Goal: Information Seeking & Learning: Learn about a topic

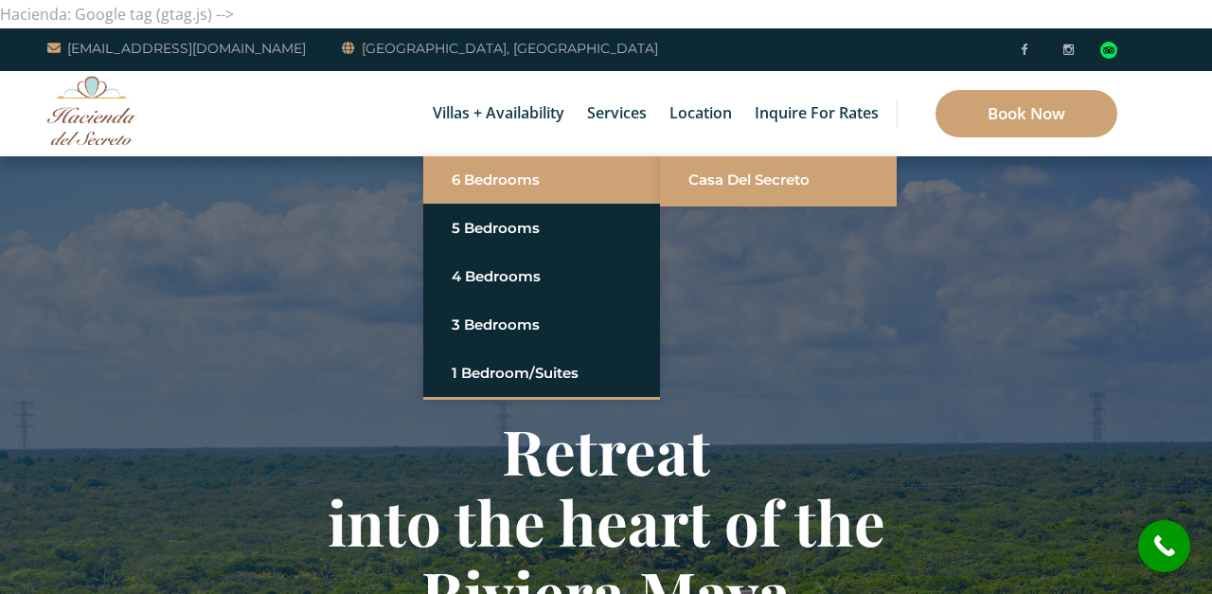
click at [691, 179] on link "Casa del Secreto" at bounding box center [778, 180] width 180 height 34
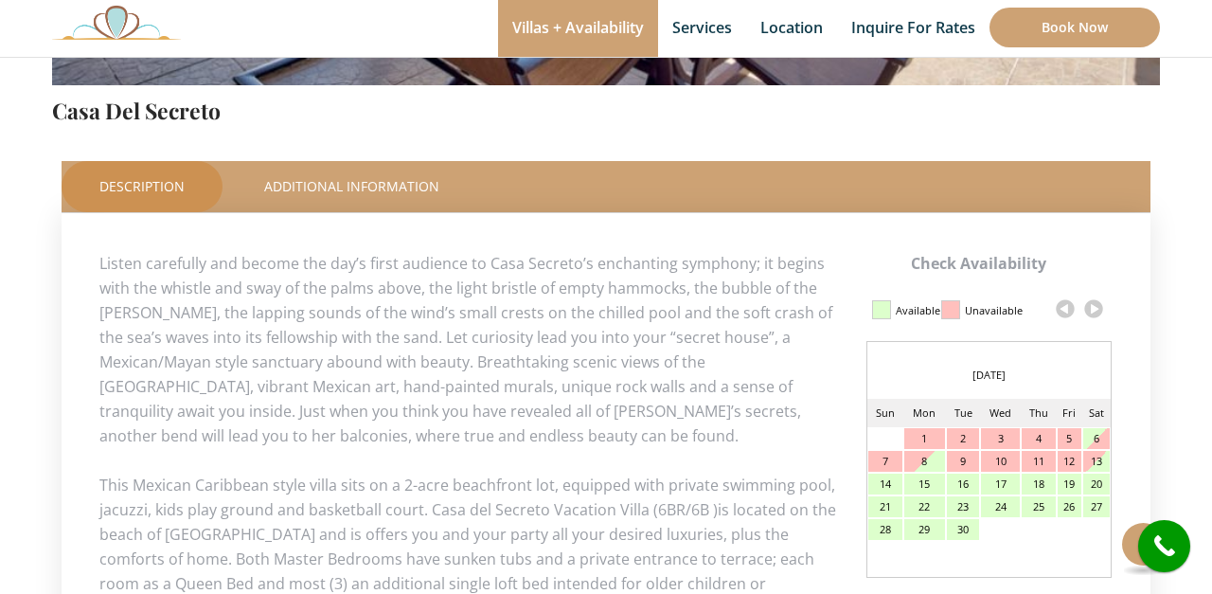
scroll to position [764, 0]
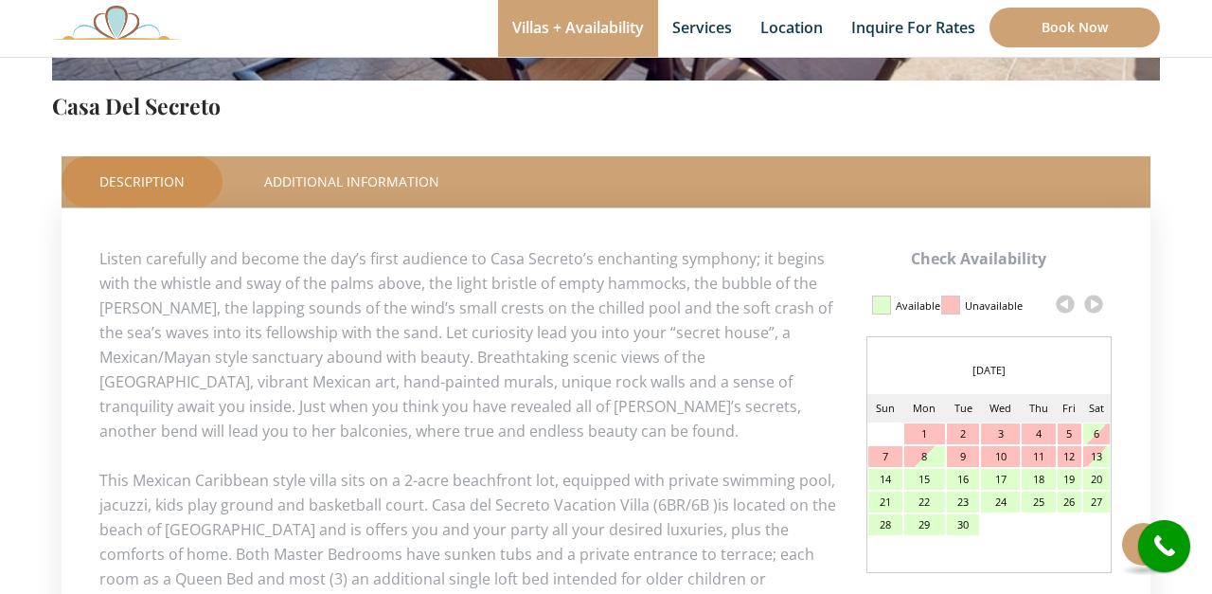
click at [1095, 304] on link at bounding box center [1093, 304] width 28 height 28
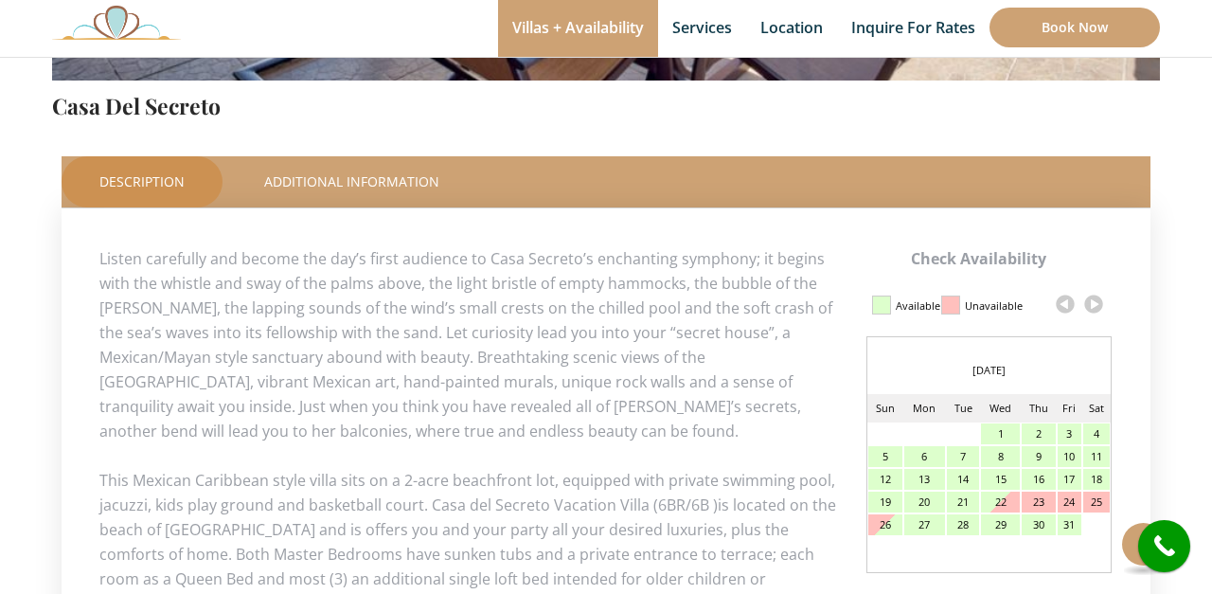
click at [1094, 304] on link at bounding box center [1093, 304] width 28 height 28
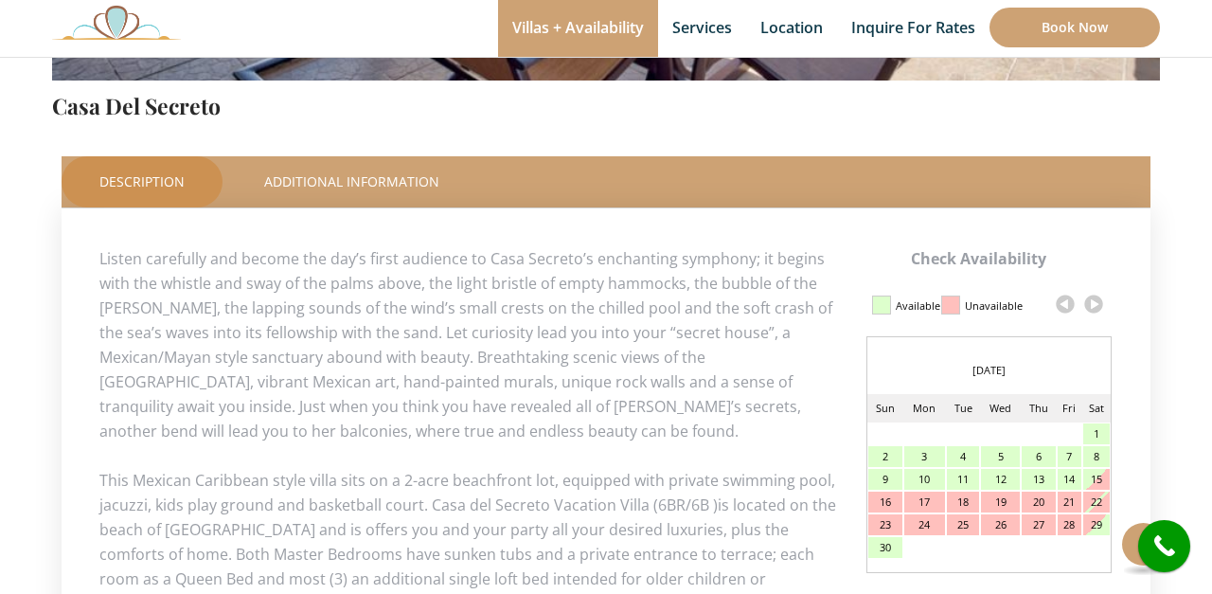
click at [1094, 304] on link at bounding box center [1093, 304] width 28 height 28
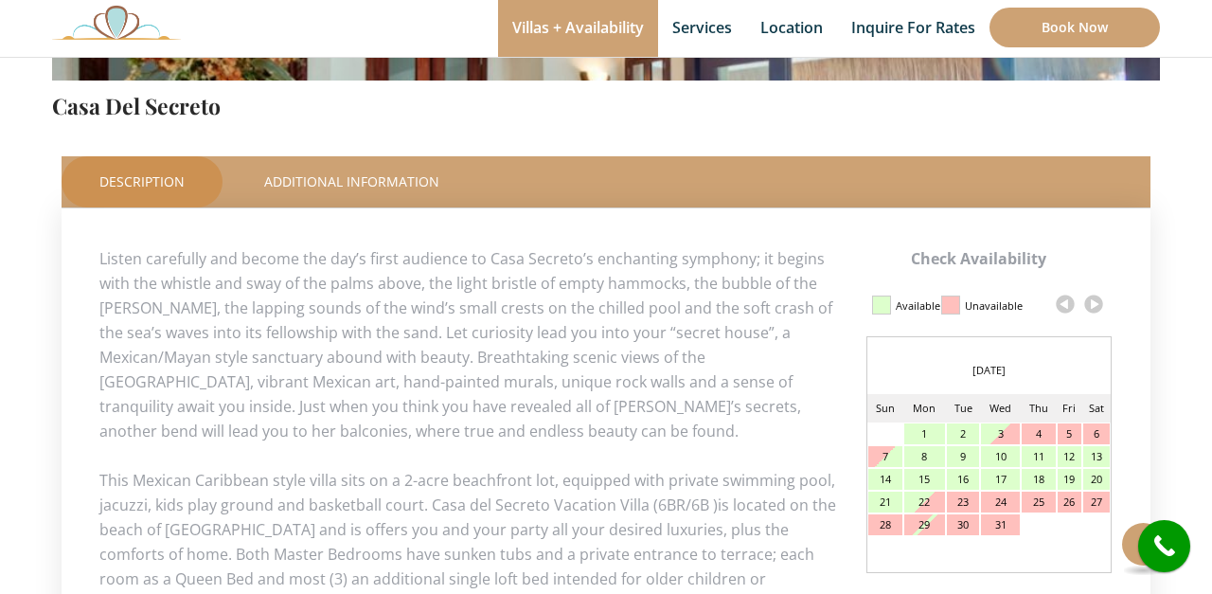
click at [1094, 304] on link at bounding box center [1093, 304] width 28 height 28
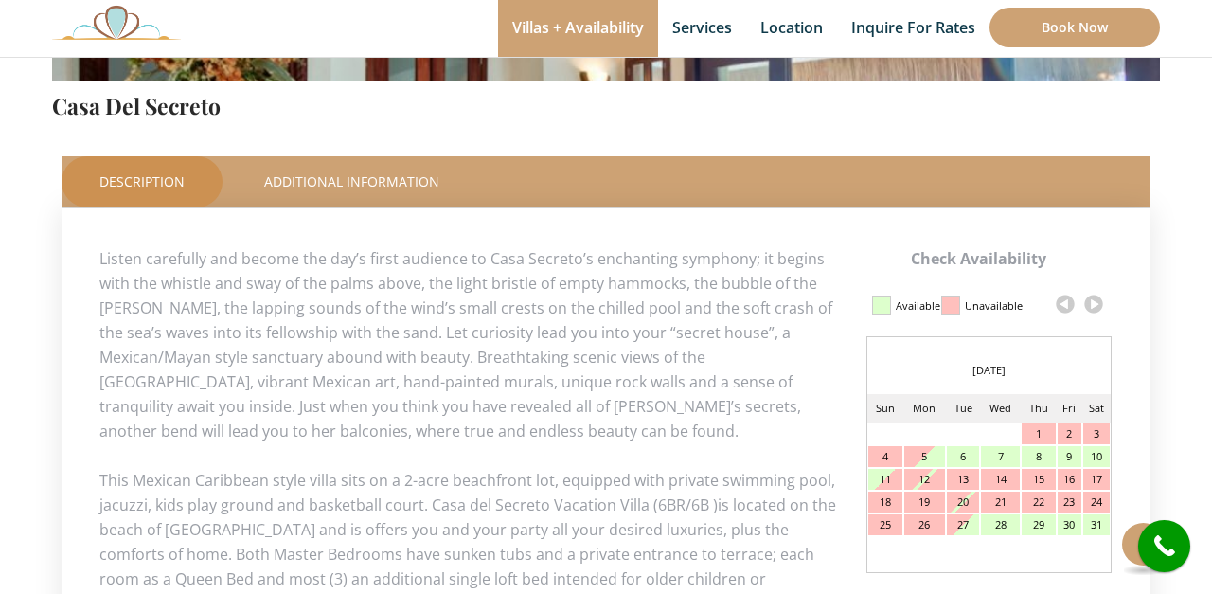
click at [1094, 304] on link at bounding box center [1093, 304] width 28 height 28
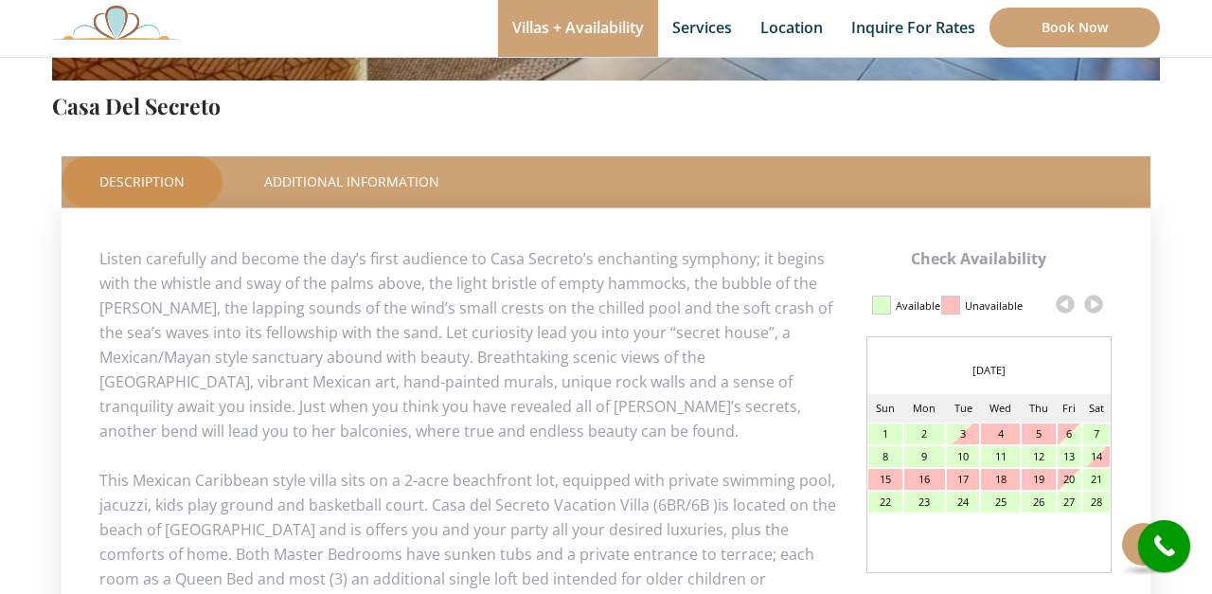
click at [1094, 304] on link at bounding box center [1093, 304] width 28 height 28
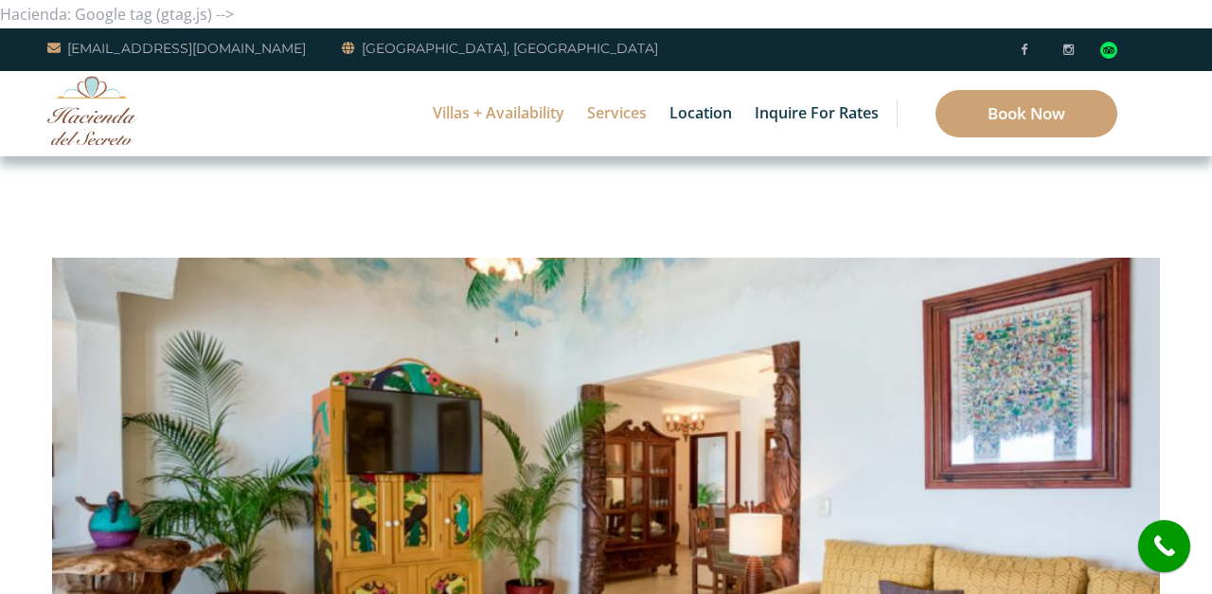
scroll to position [0, 0]
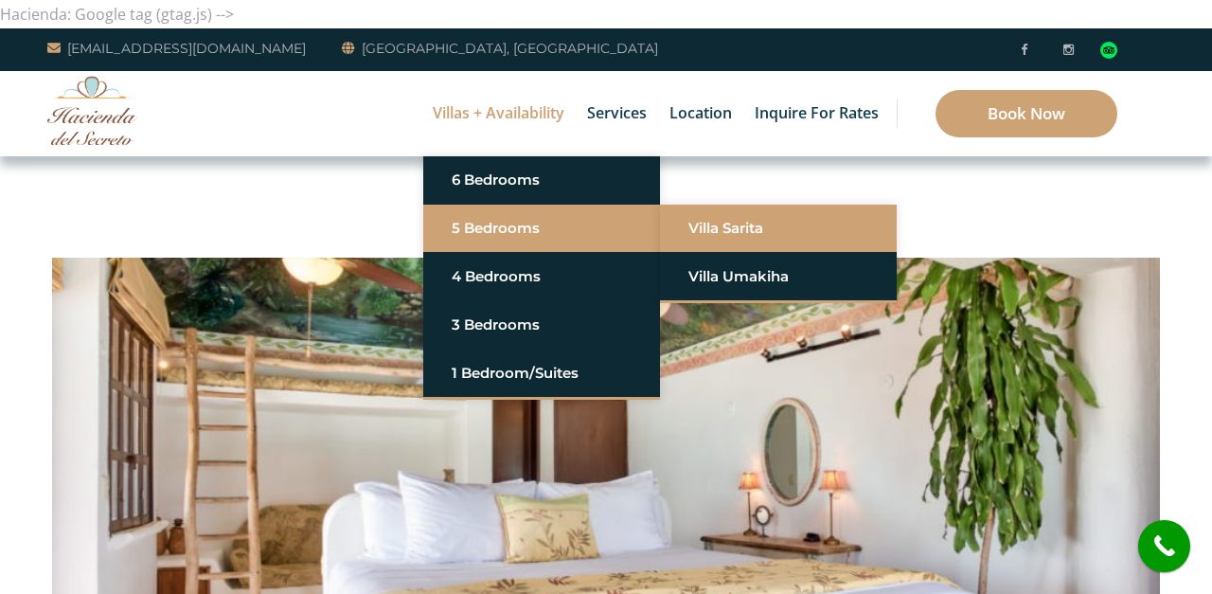
click at [740, 222] on link "Villa Sarita" at bounding box center [778, 228] width 180 height 34
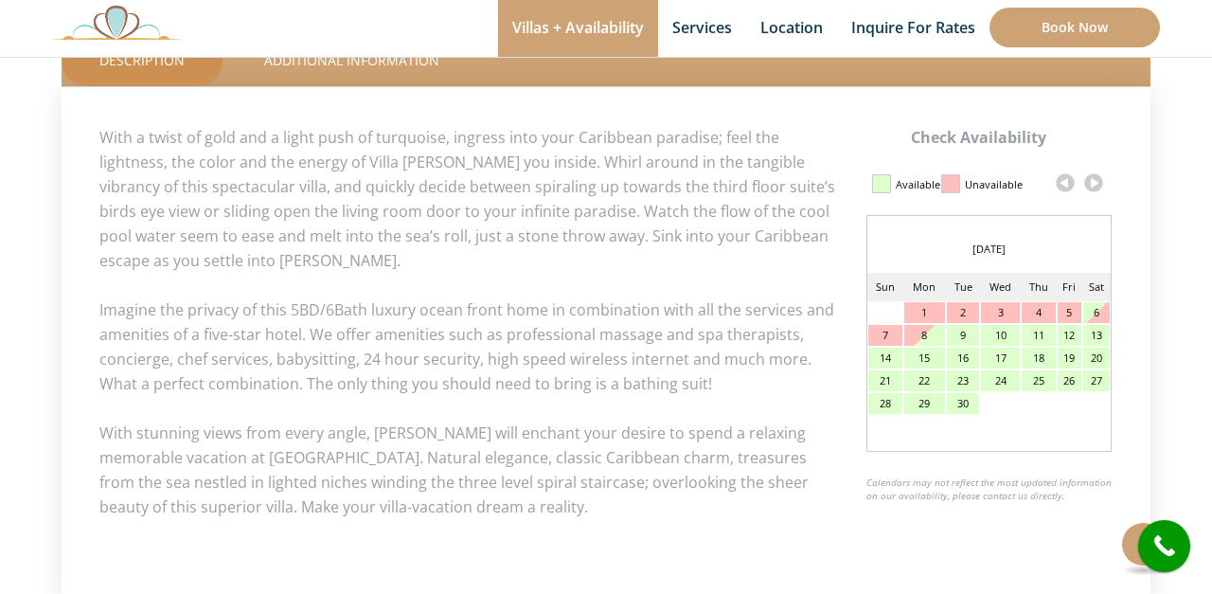
scroll to position [893, 0]
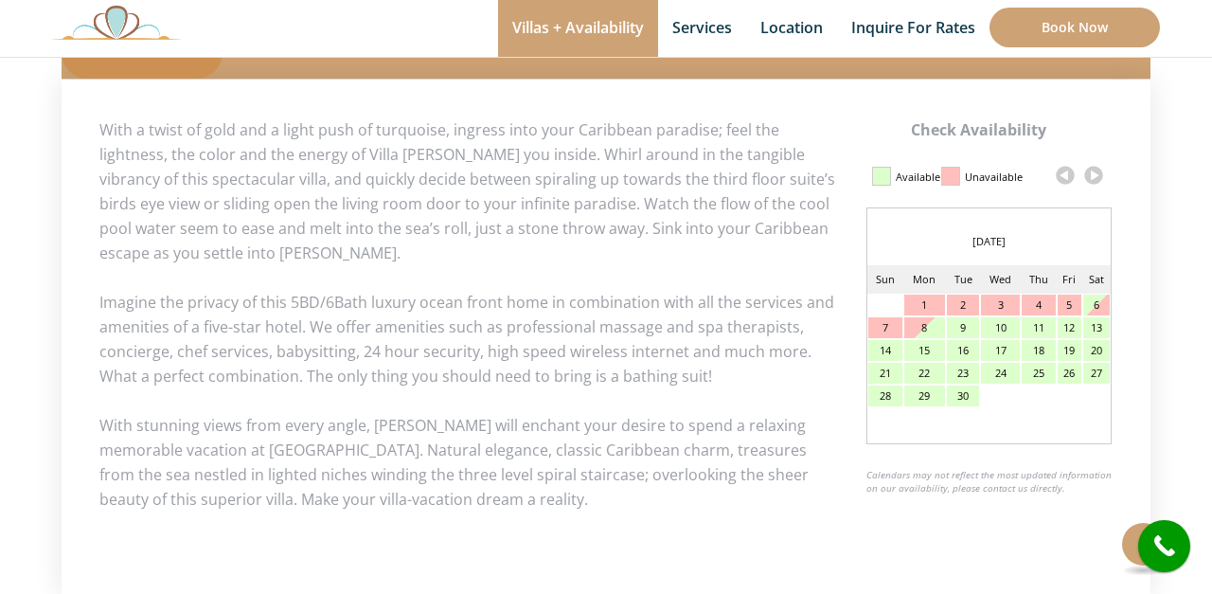
click at [1094, 178] on link at bounding box center [1093, 175] width 28 height 28
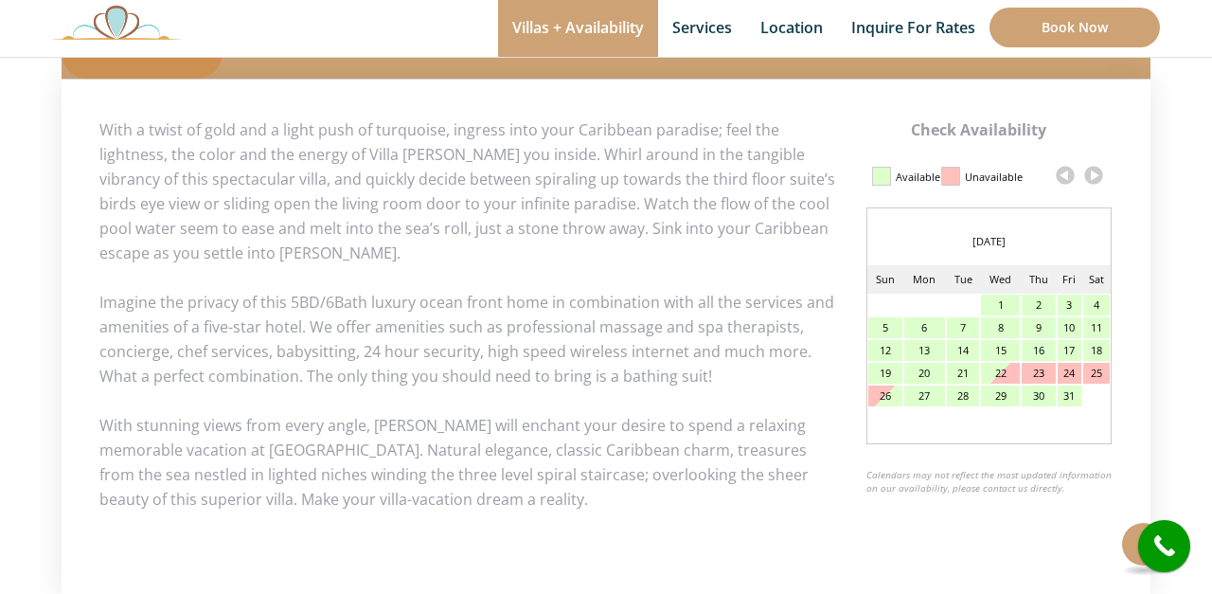
click at [1093, 179] on link at bounding box center [1093, 175] width 28 height 28
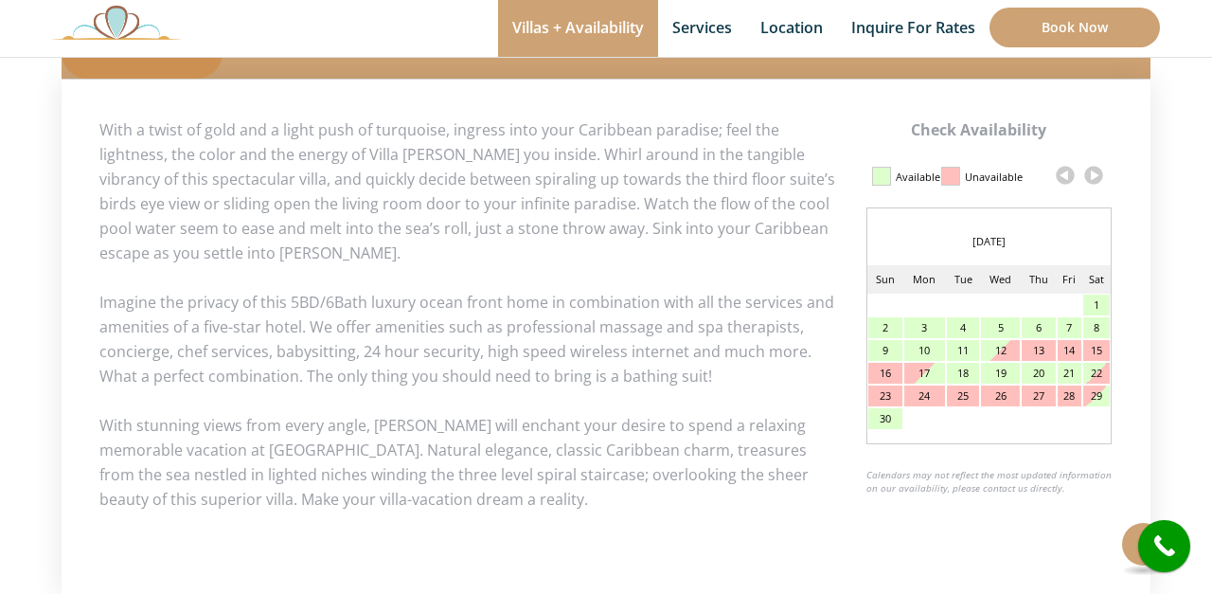
click at [1093, 179] on link at bounding box center [1093, 175] width 28 height 28
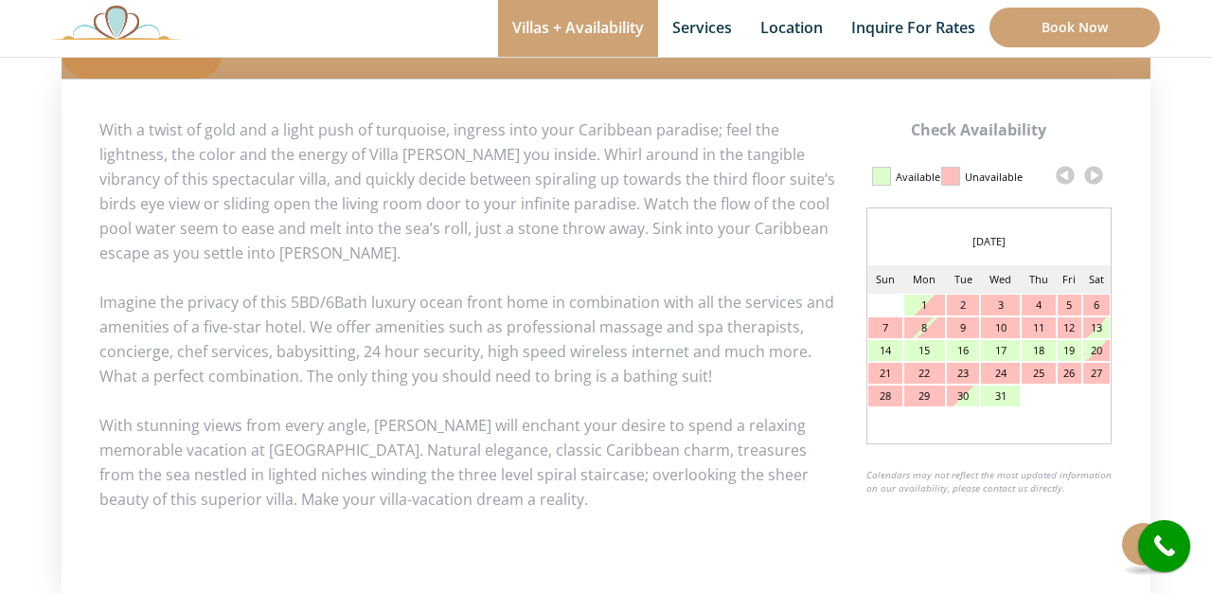
click at [1093, 179] on link at bounding box center [1093, 175] width 28 height 28
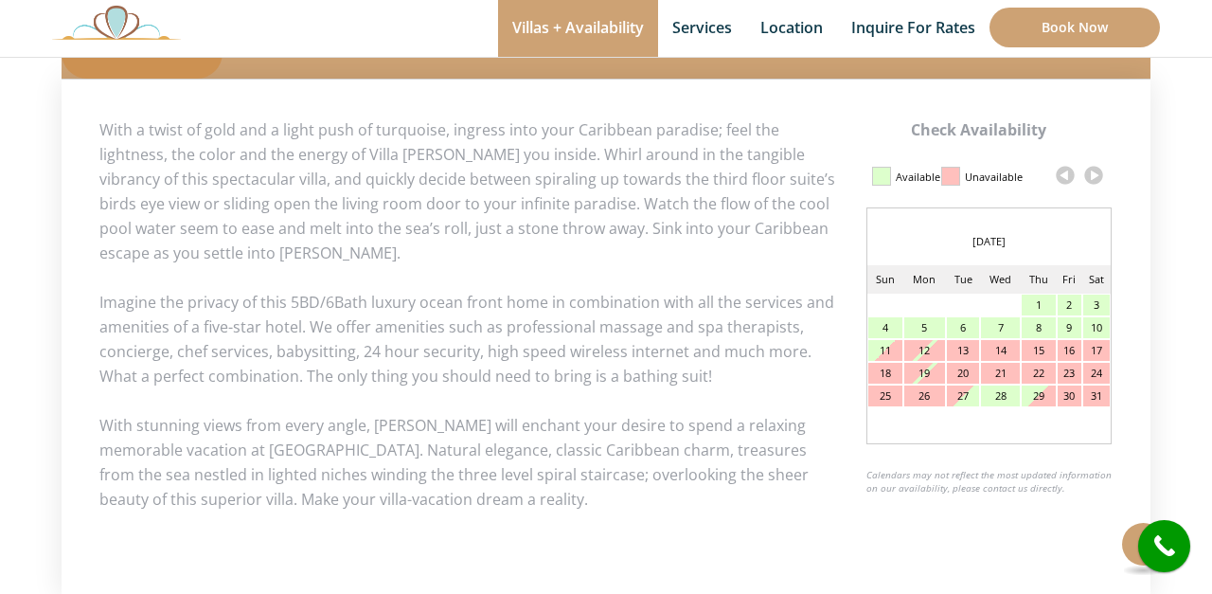
click at [1093, 179] on link at bounding box center [1093, 175] width 28 height 28
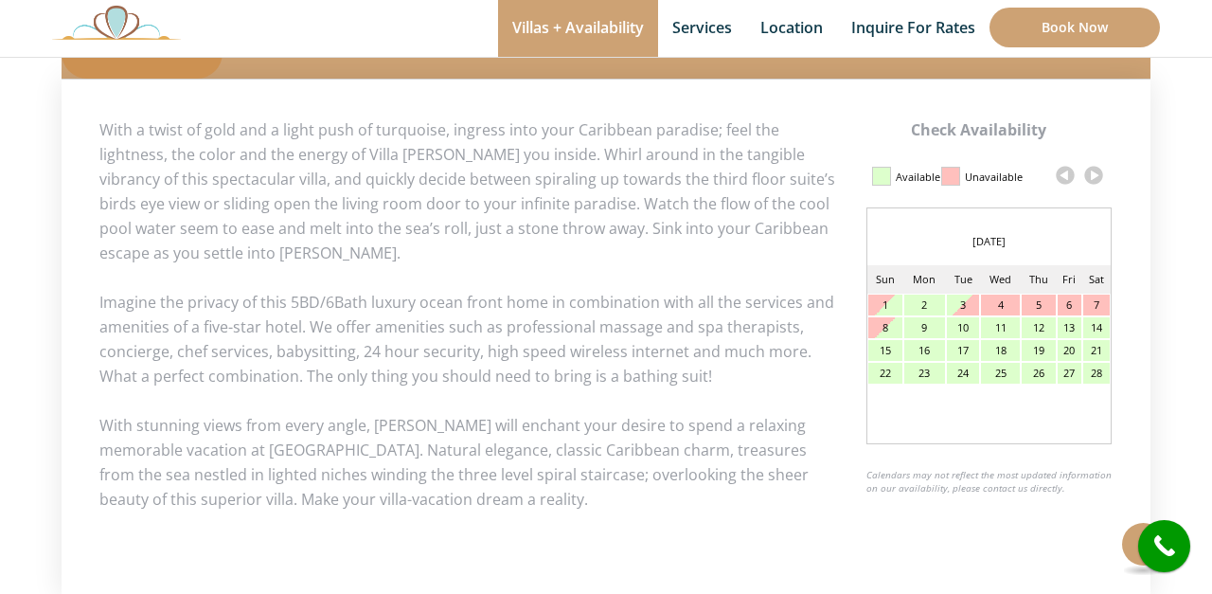
click at [1093, 179] on link at bounding box center [1093, 175] width 28 height 28
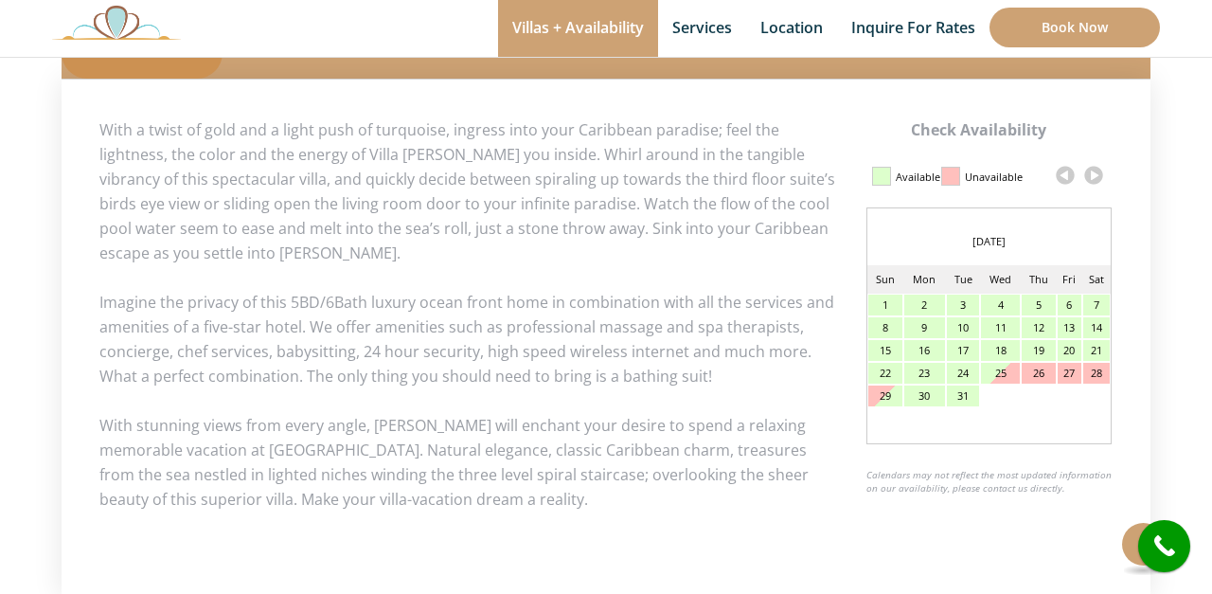
click at [1093, 179] on link at bounding box center [1093, 175] width 28 height 28
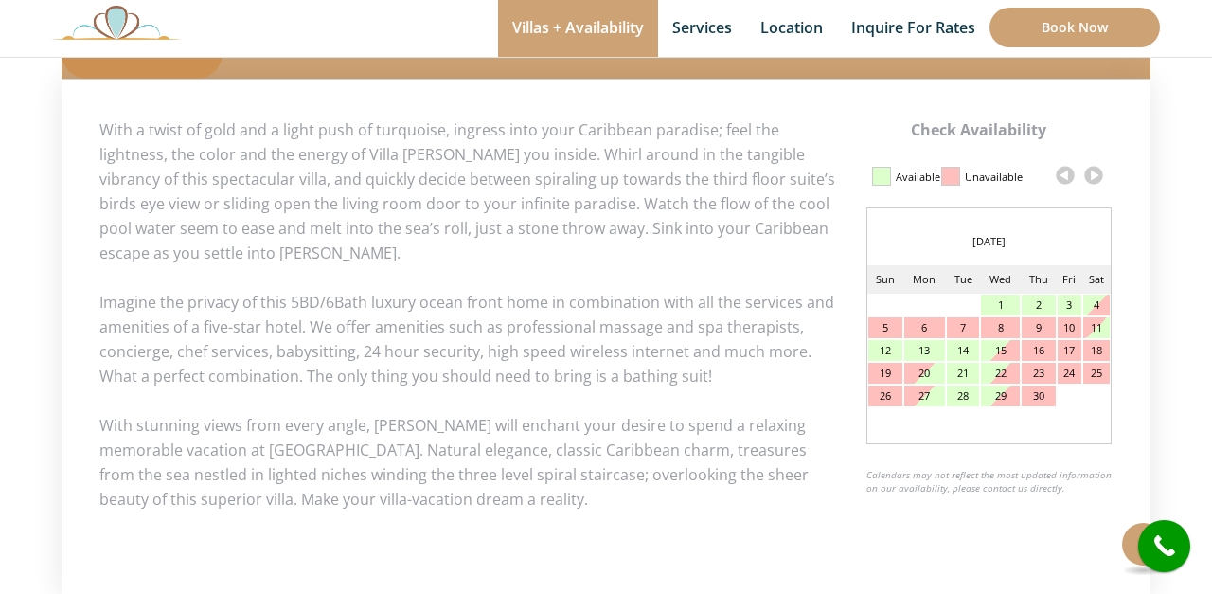
click at [1094, 176] on link at bounding box center [1093, 175] width 28 height 28
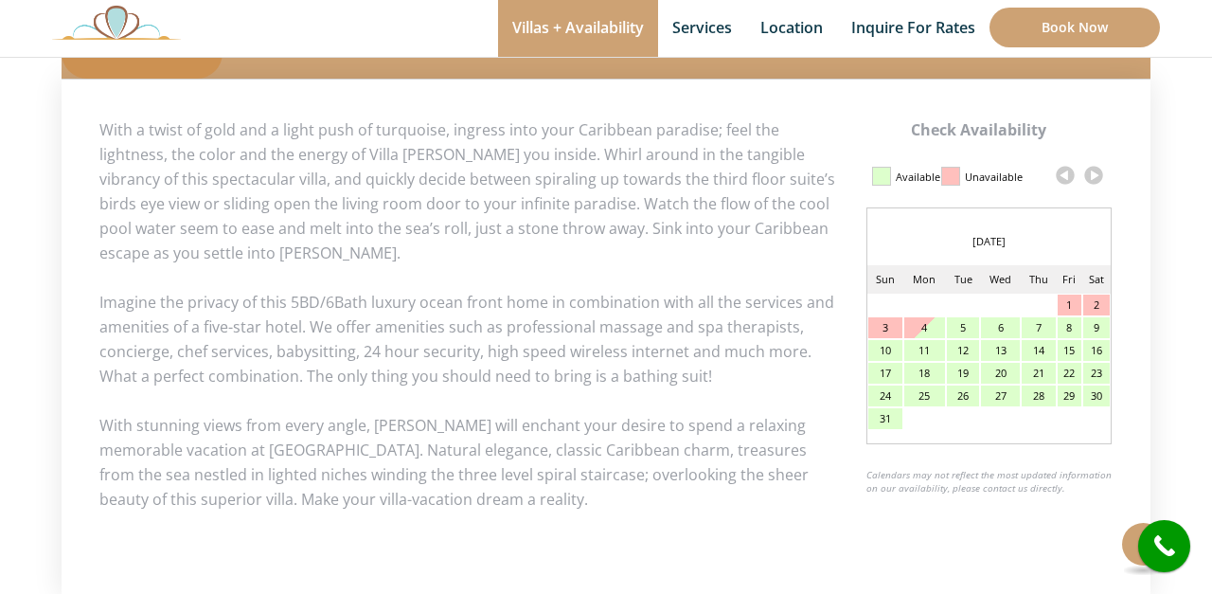
click at [1094, 176] on link at bounding box center [1093, 175] width 28 height 28
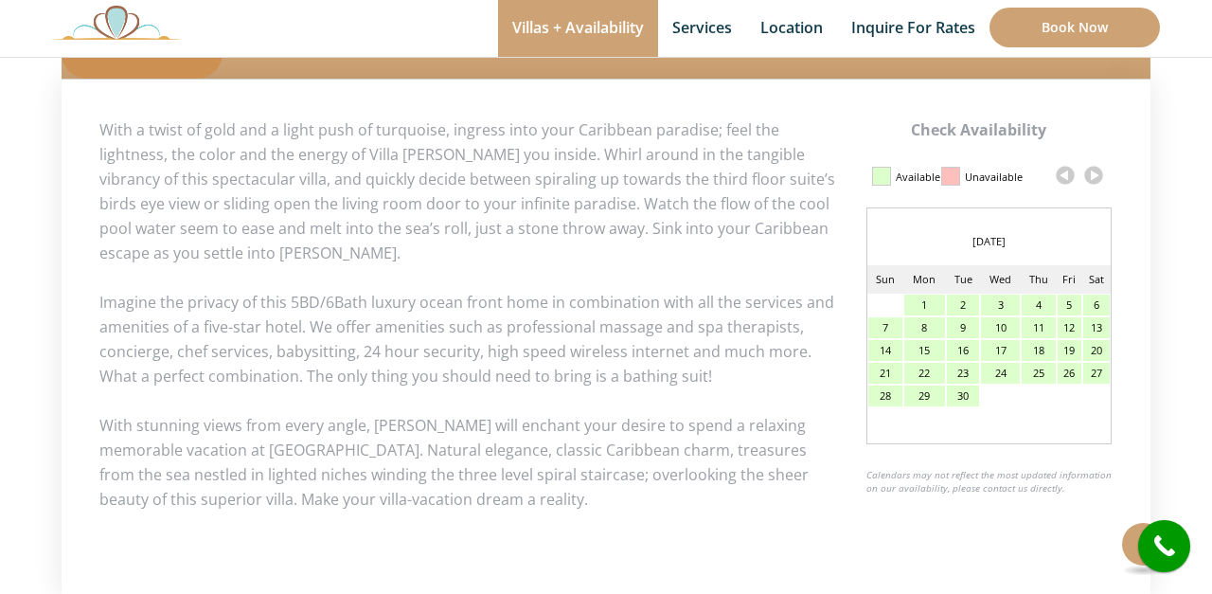
click at [1059, 177] on link at bounding box center [1065, 175] width 28 height 28
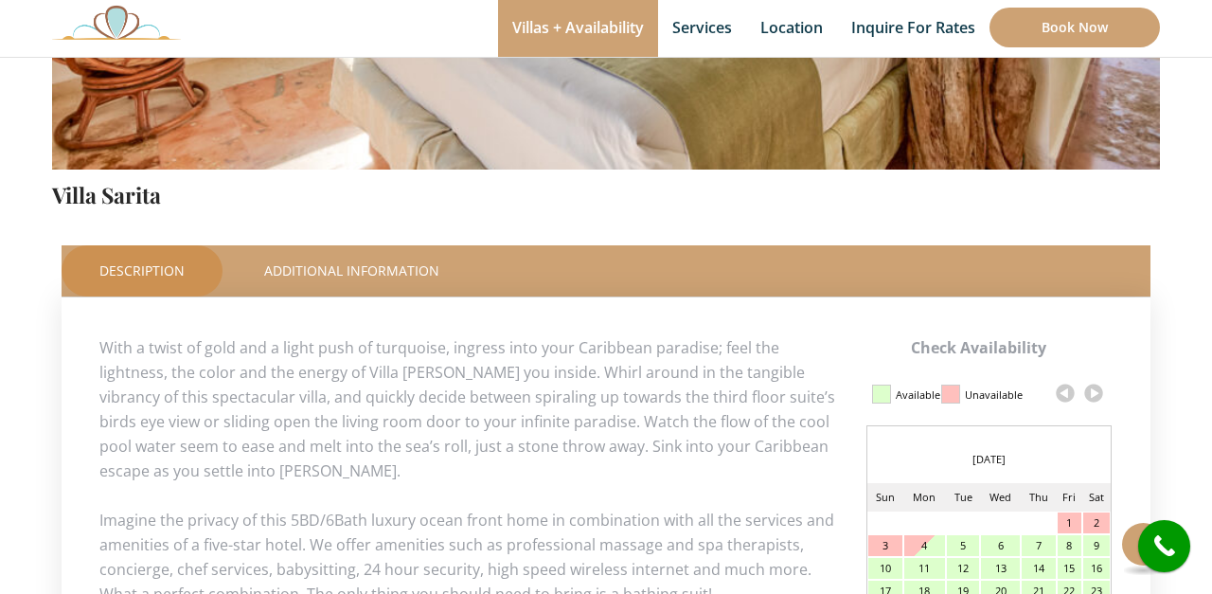
scroll to position [672, 0]
